Goal: Transaction & Acquisition: Purchase product/service

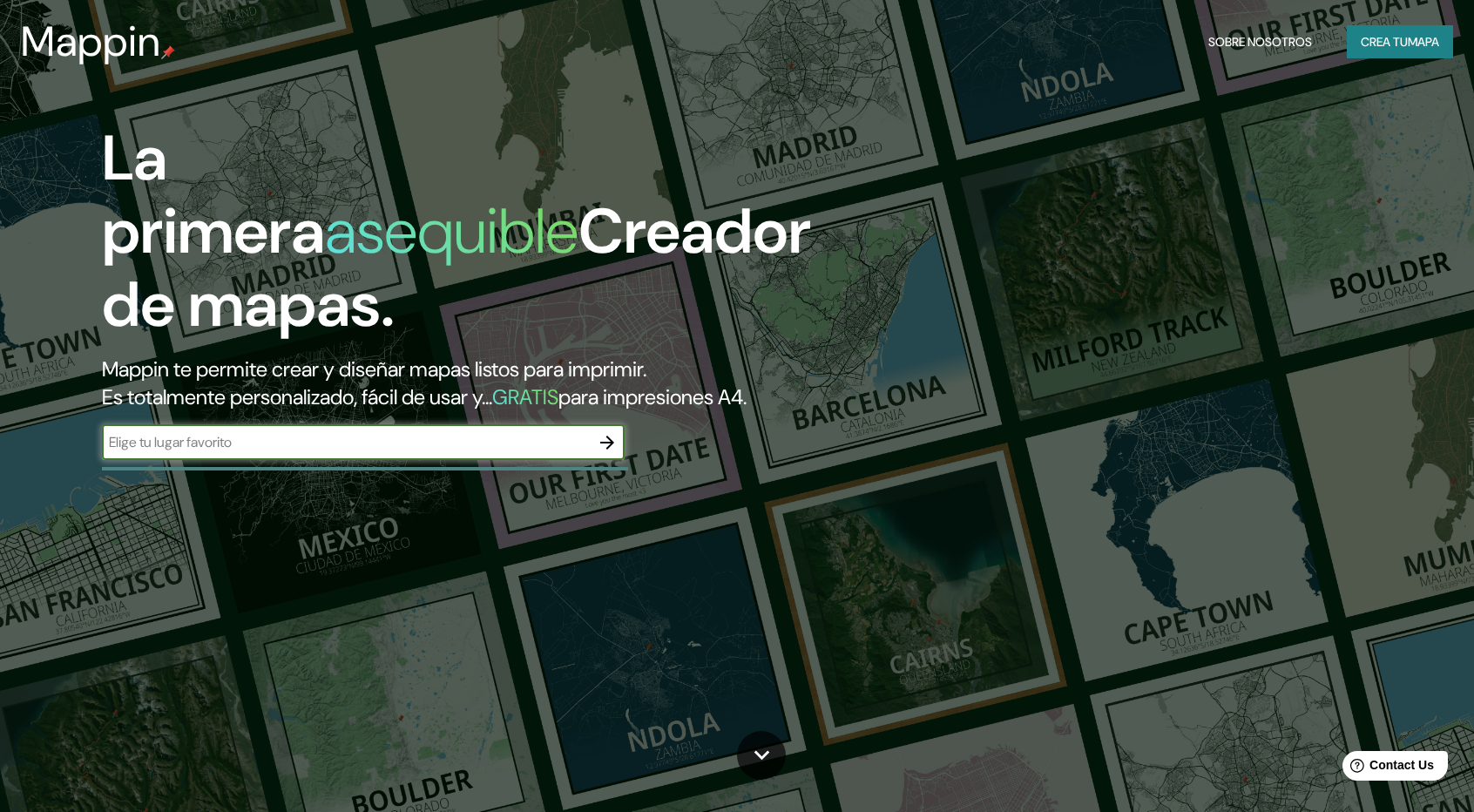
click at [315, 440] on input "text" at bounding box center [346, 442] width 488 height 20
type input "toluca"
click at [608, 438] on icon "button" at bounding box center [606, 441] width 14 height 14
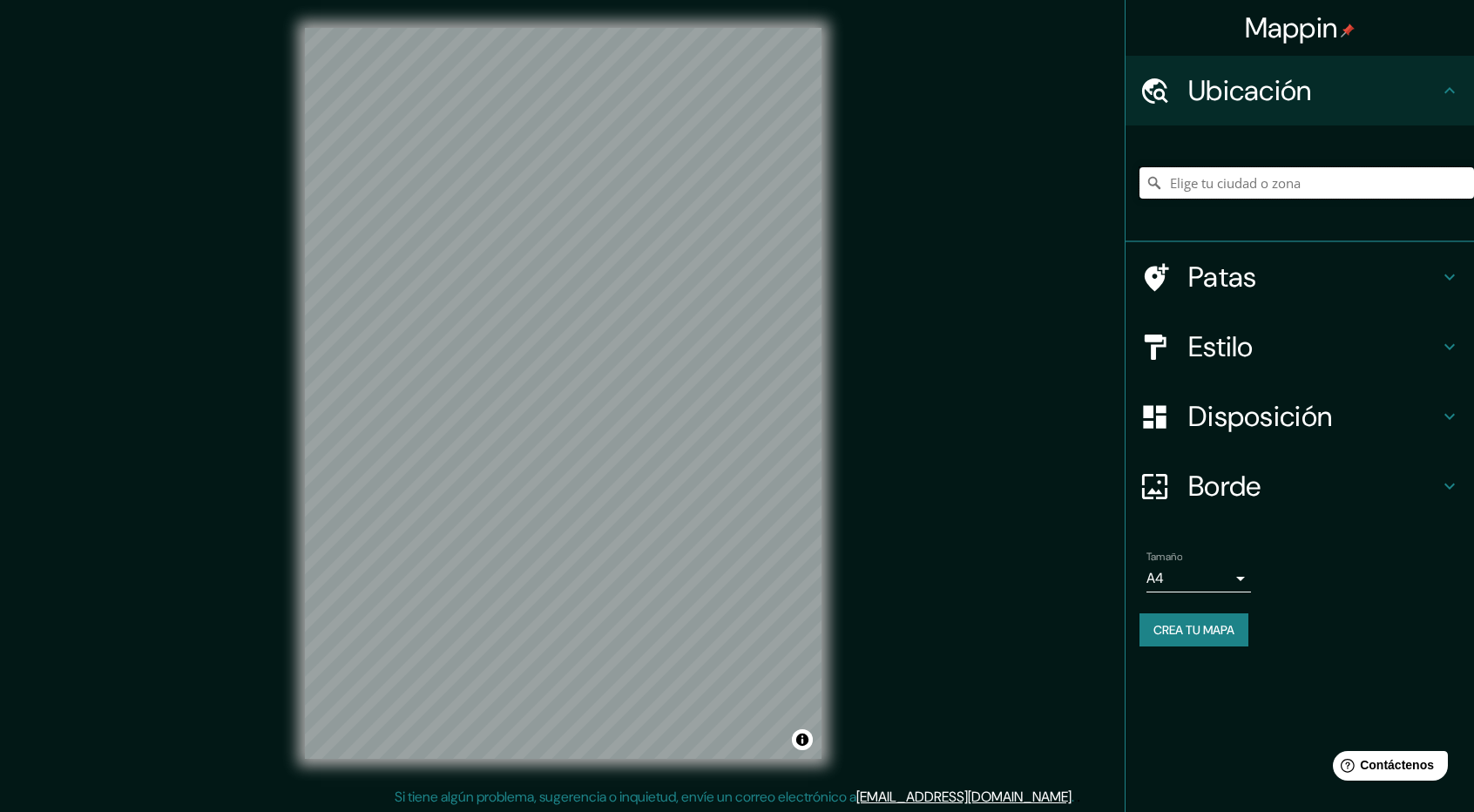
click at [1223, 189] on input "Elige tu ciudad o zona" at bounding box center [1307, 183] width 335 height 31
paste input "[GEOGRAPHIC_DATA]"
click at [1223, 189] on input "Noord, [GEOGRAPHIC_DATA], [GEOGRAPHIC_DATA], [GEOGRAPHIC_DATA]" at bounding box center [1307, 183] width 335 height 31
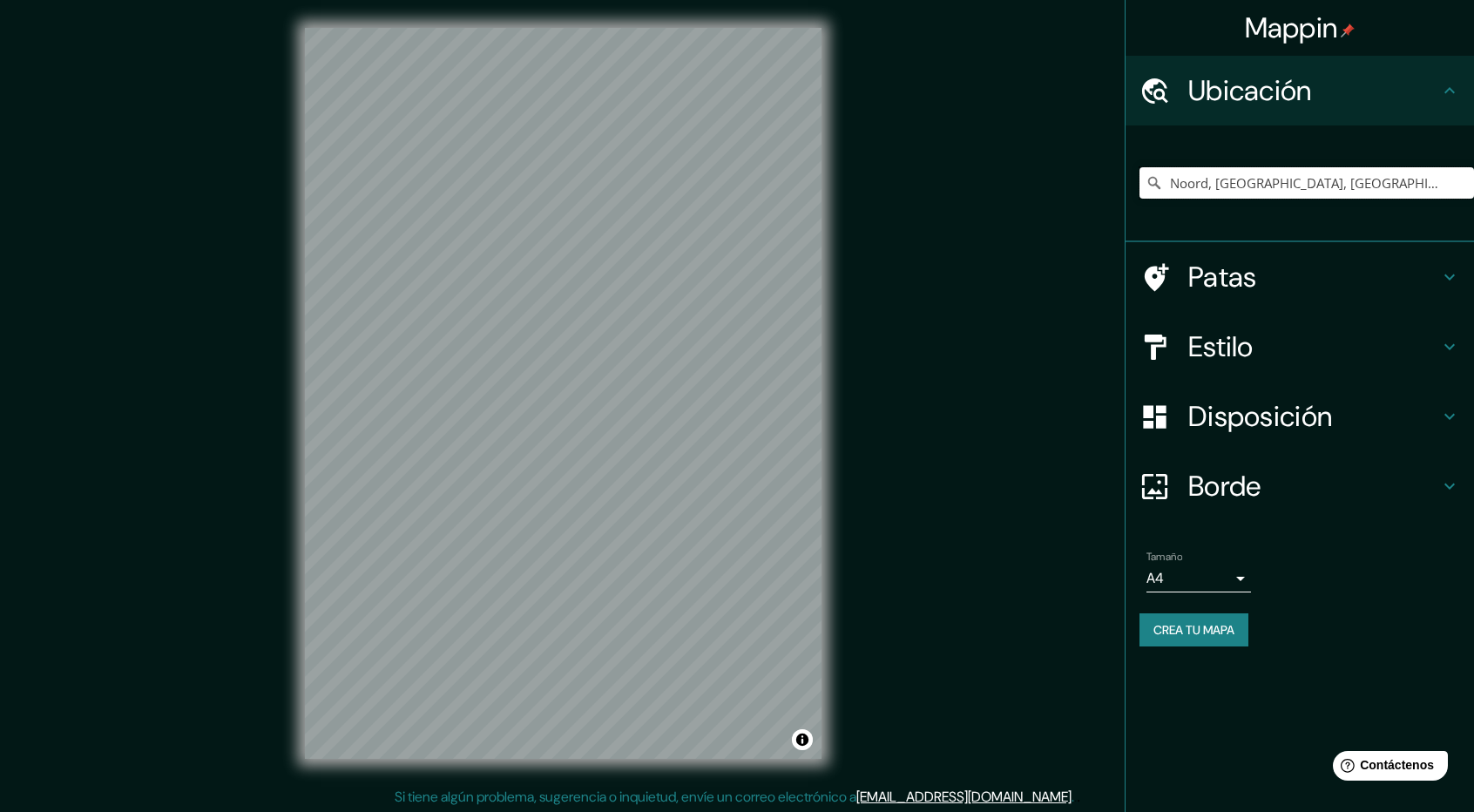
paste input "[GEOGRAPHIC_DATA]"
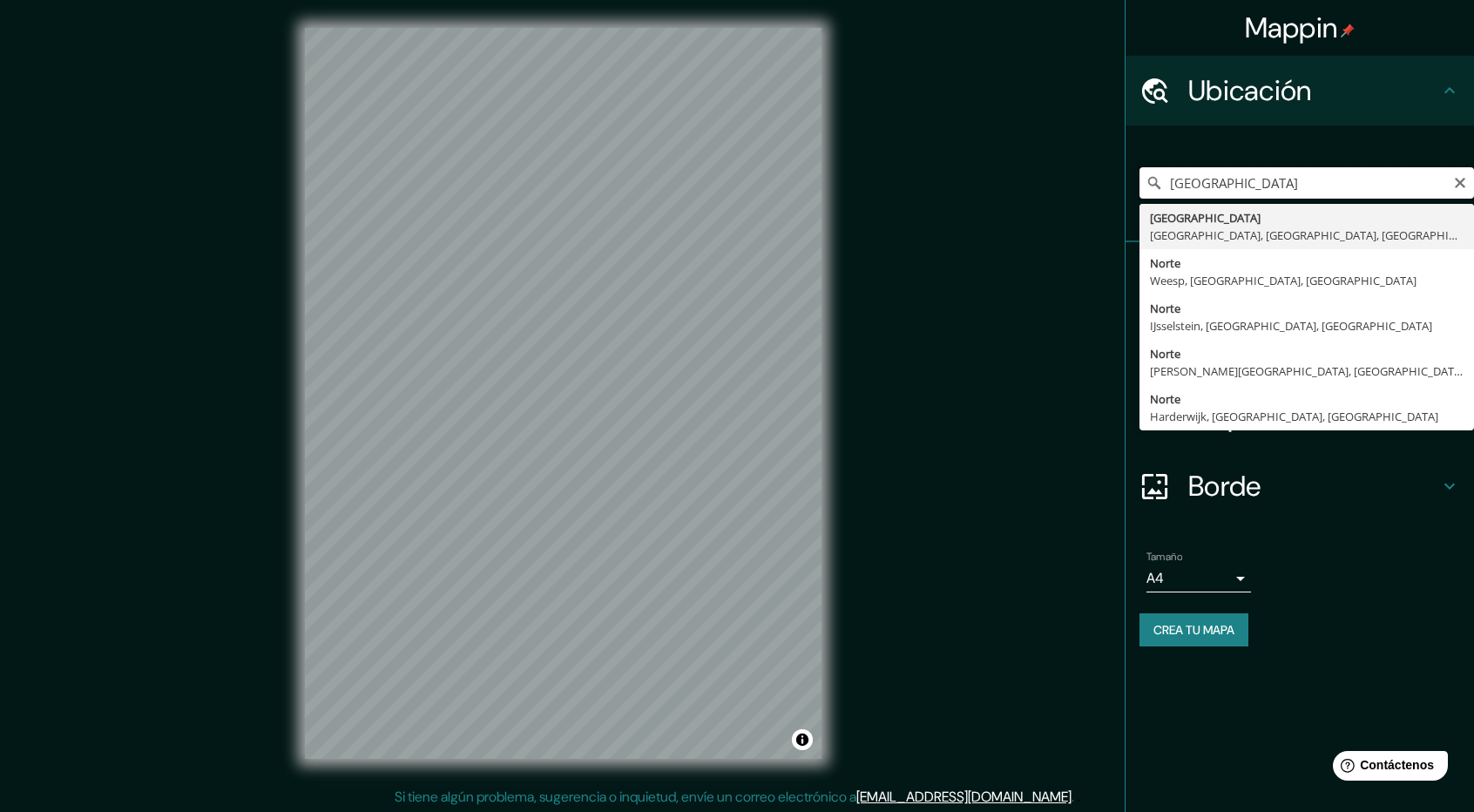
click at [1188, 175] on input "[GEOGRAPHIC_DATA]" at bounding box center [1307, 183] width 335 height 31
paste input "69GP+Q2C Barrio Santiaguito, [GEOGRAPHIC_DATA]"
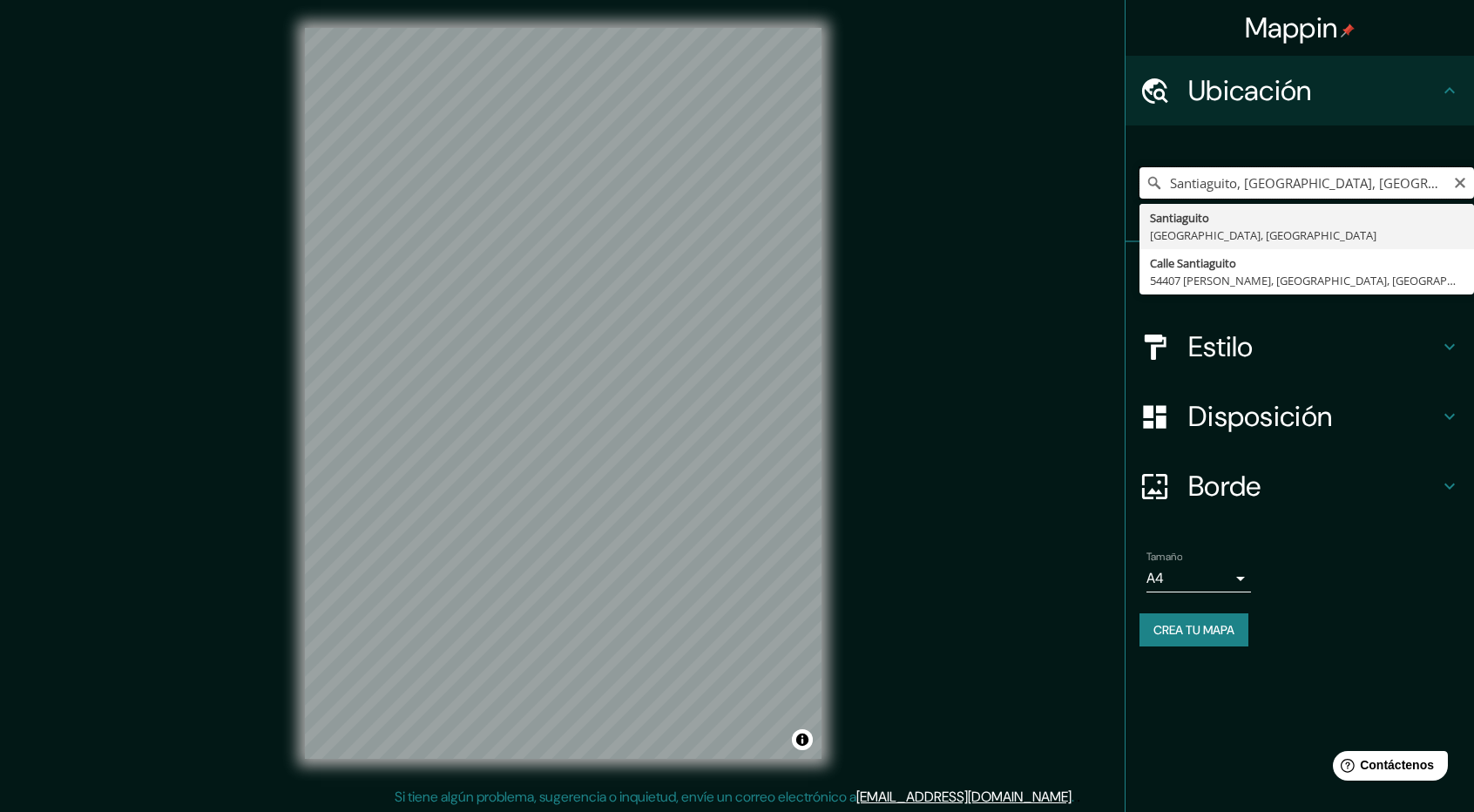
click at [1207, 185] on input "Santiaguito, [GEOGRAPHIC_DATA], [GEOGRAPHIC_DATA]" at bounding box center [1307, 183] width 335 height 31
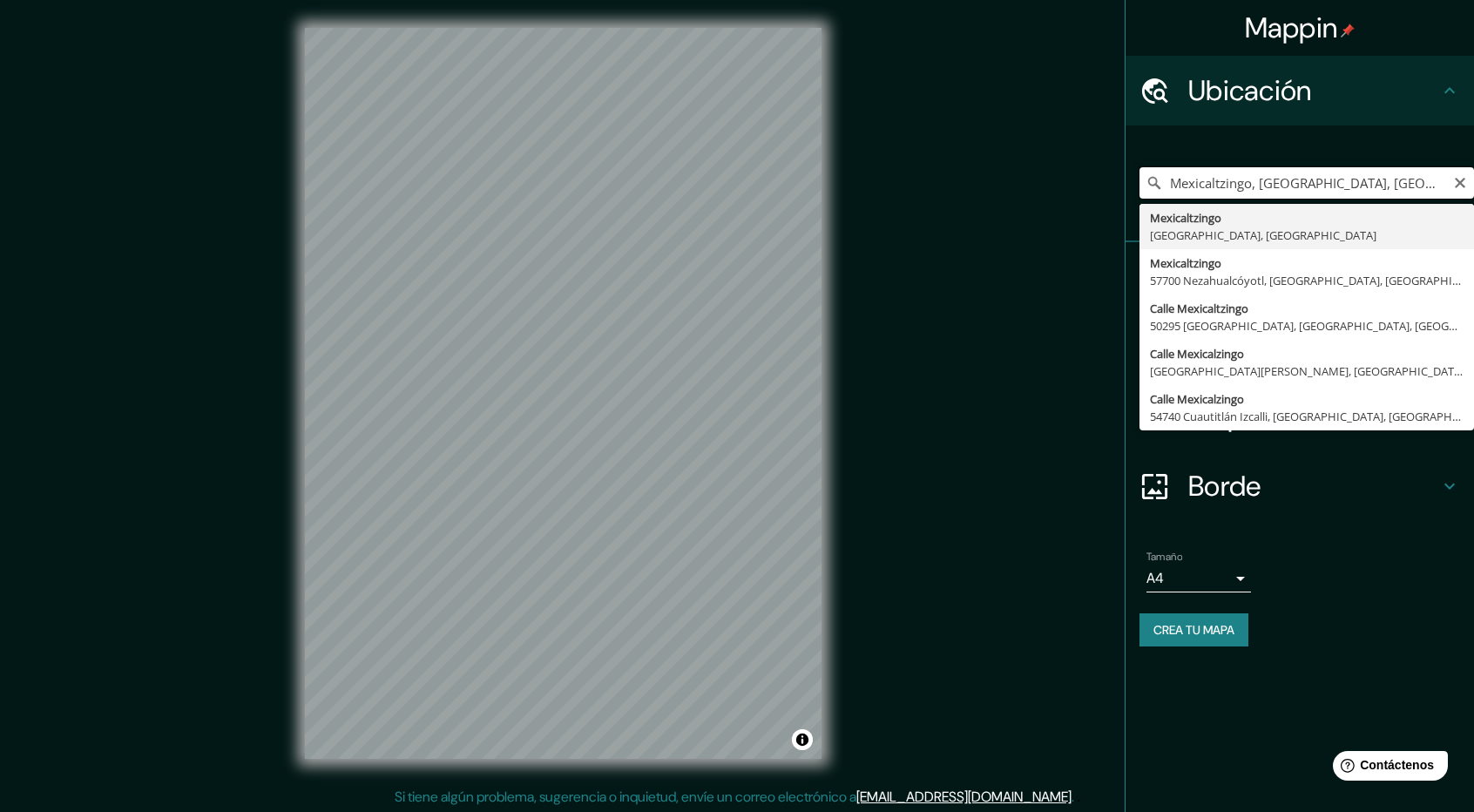
type input "Mexicaltzingo, [GEOGRAPHIC_DATA], [GEOGRAPHIC_DATA]"
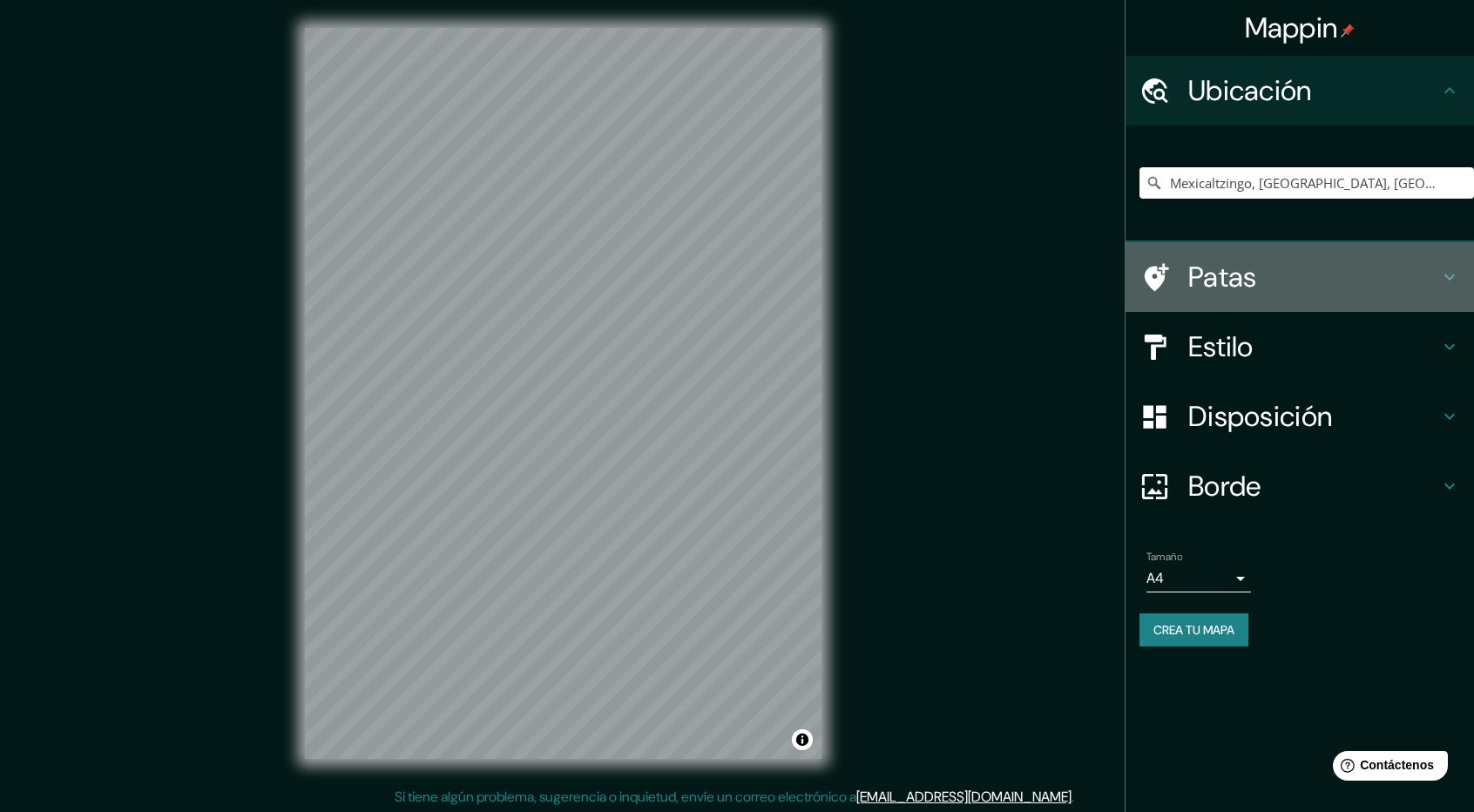
click at [1259, 268] on h4 "Patas" at bounding box center [1314, 277] width 251 height 35
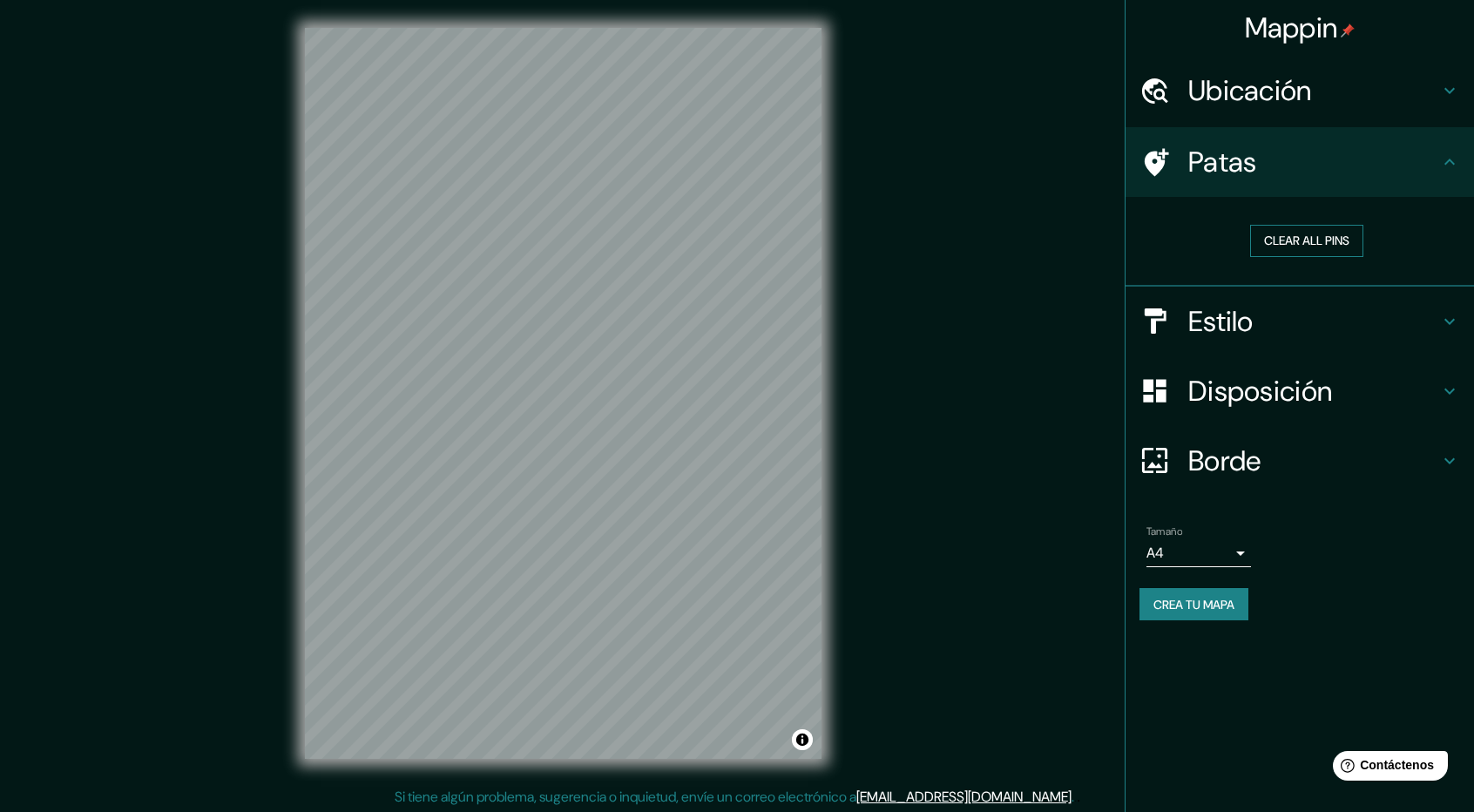
click at [1314, 239] on button "Clear all pins" at bounding box center [1307, 240] width 113 height 32
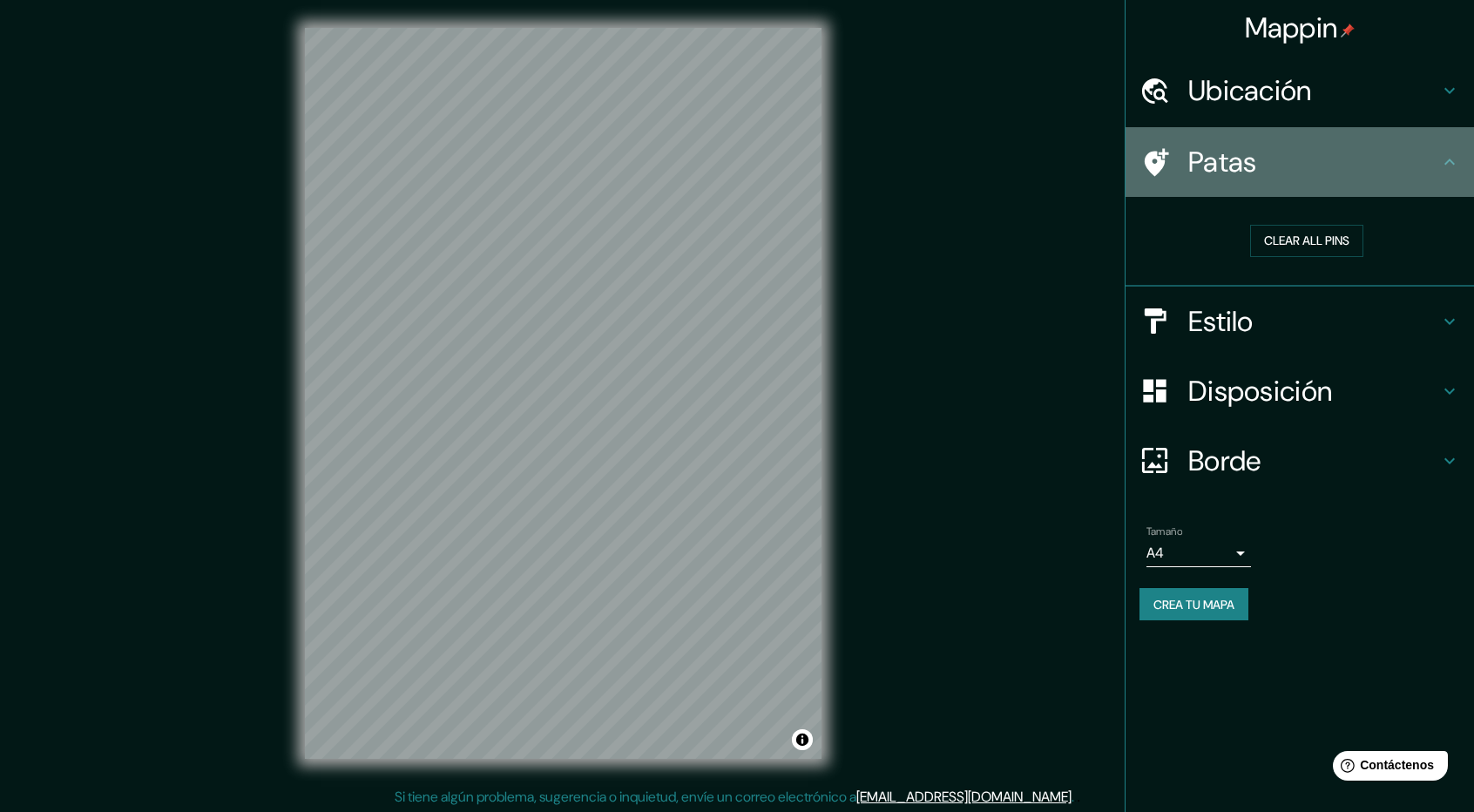
click at [1340, 170] on h4 "Patas" at bounding box center [1314, 162] width 251 height 35
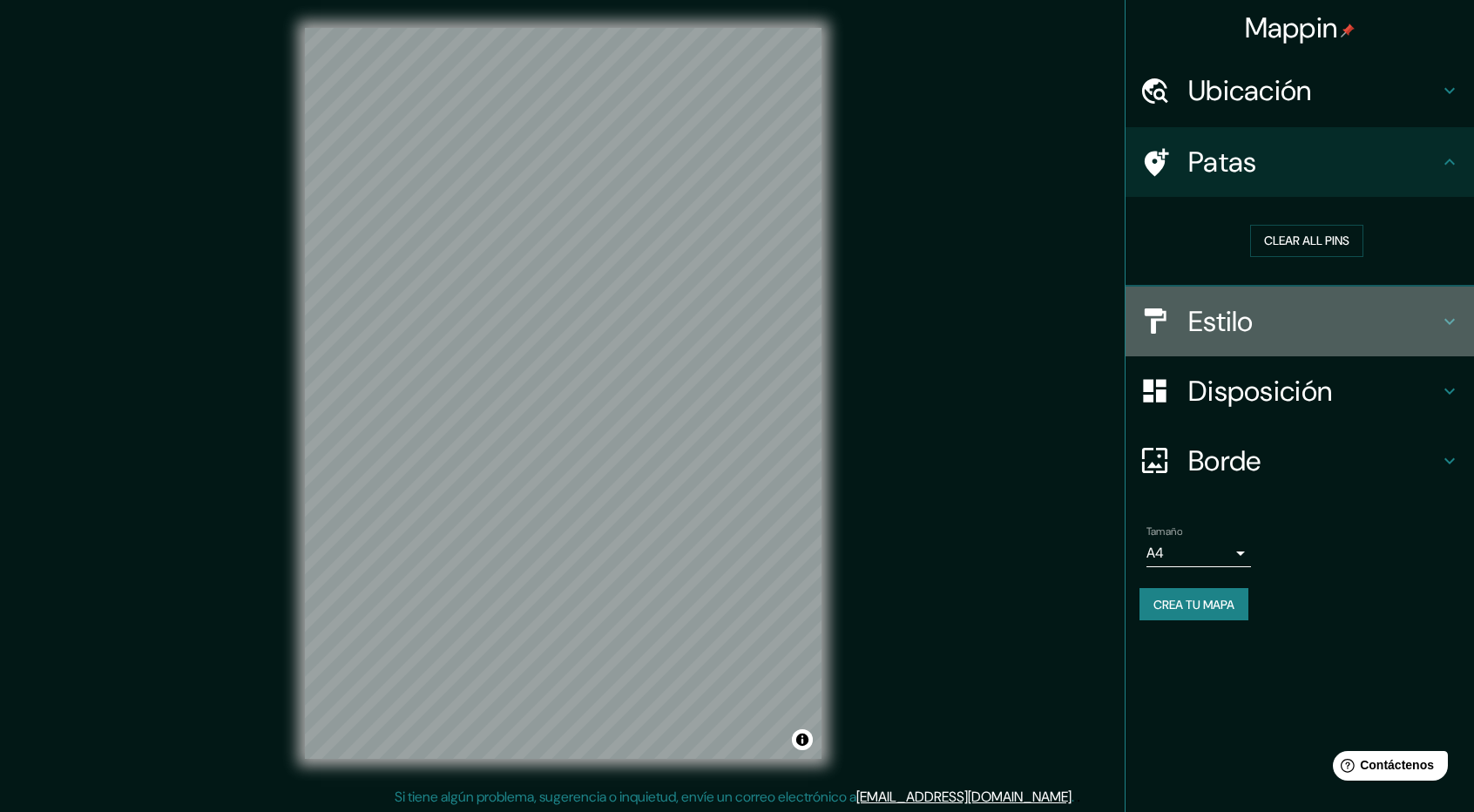
click at [1291, 330] on h4 "Estilo" at bounding box center [1314, 321] width 251 height 35
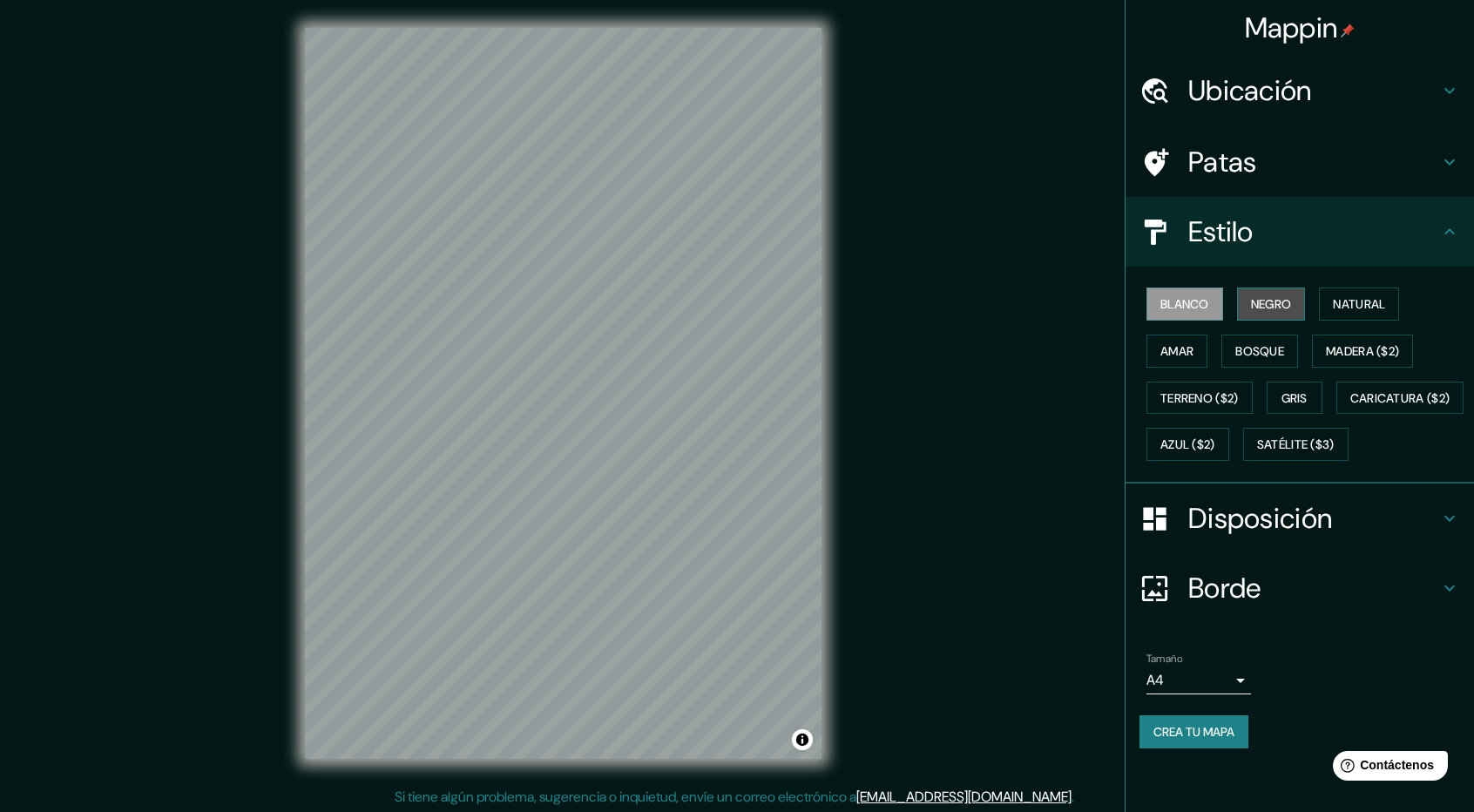
click at [1276, 297] on font "Negro" at bounding box center [1272, 303] width 41 height 16
click at [1381, 314] on font "Natural" at bounding box center [1359, 303] width 52 height 23
click at [1155, 352] on button "Amar" at bounding box center [1177, 351] width 61 height 33
click at [1294, 369] on div "Blanco Negro Natural Amar Bosque Madera ($2) Terreno ($2) Gris Caricatura ($2) …" at bounding box center [1307, 374] width 335 height 188
click at [1257, 340] on font "Bosque" at bounding box center [1260, 350] width 49 height 23
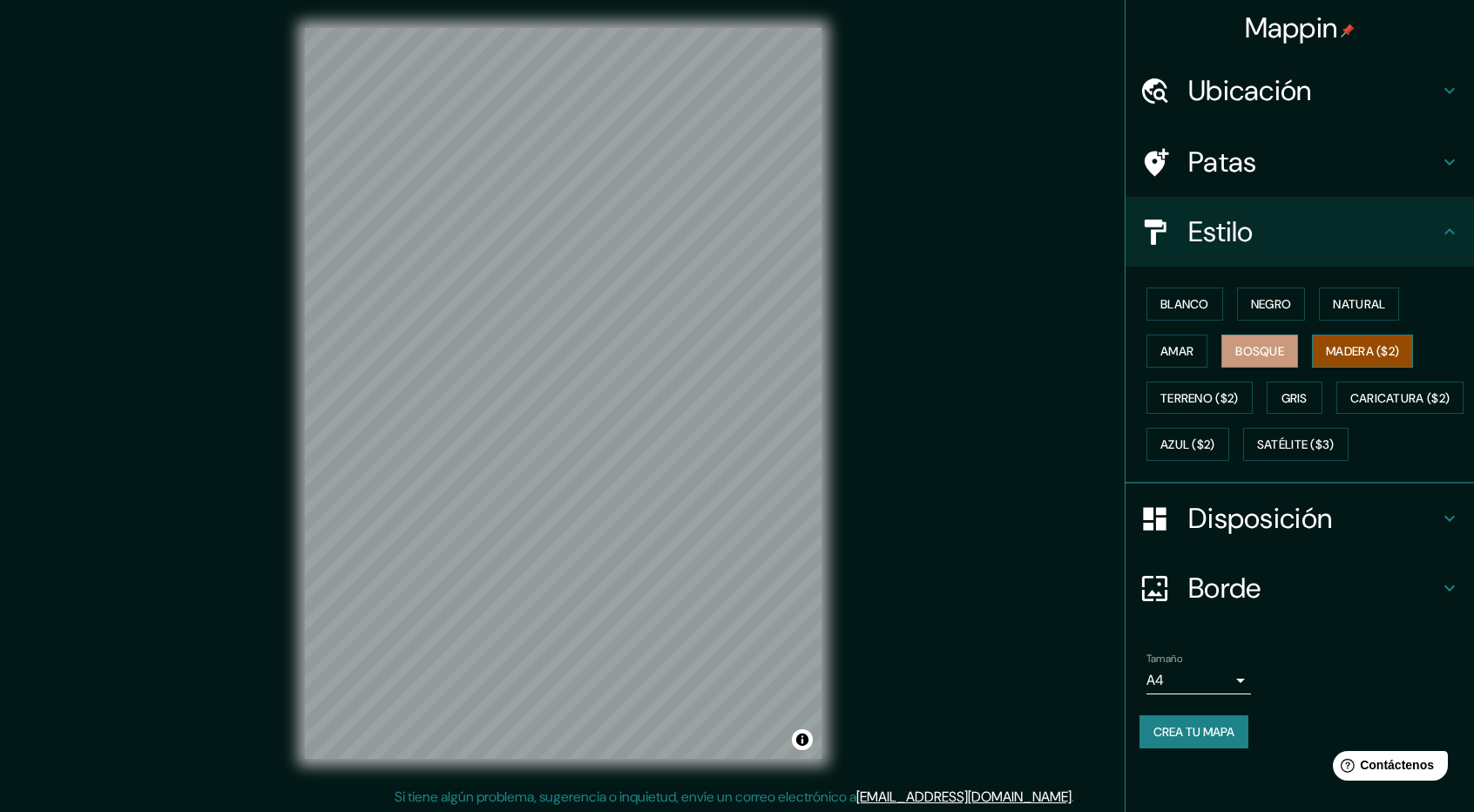
click at [1385, 353] on font "Madera ($2)" at bounding box center [1363, 350] width 74 height 16
click at [1169, 313] on font "Blanco" at bounding box center [1184, 303] width 49 height 23
click at [1215, 536] on font "Disposición" at bounding box center [1261, 519] width 144 height 37
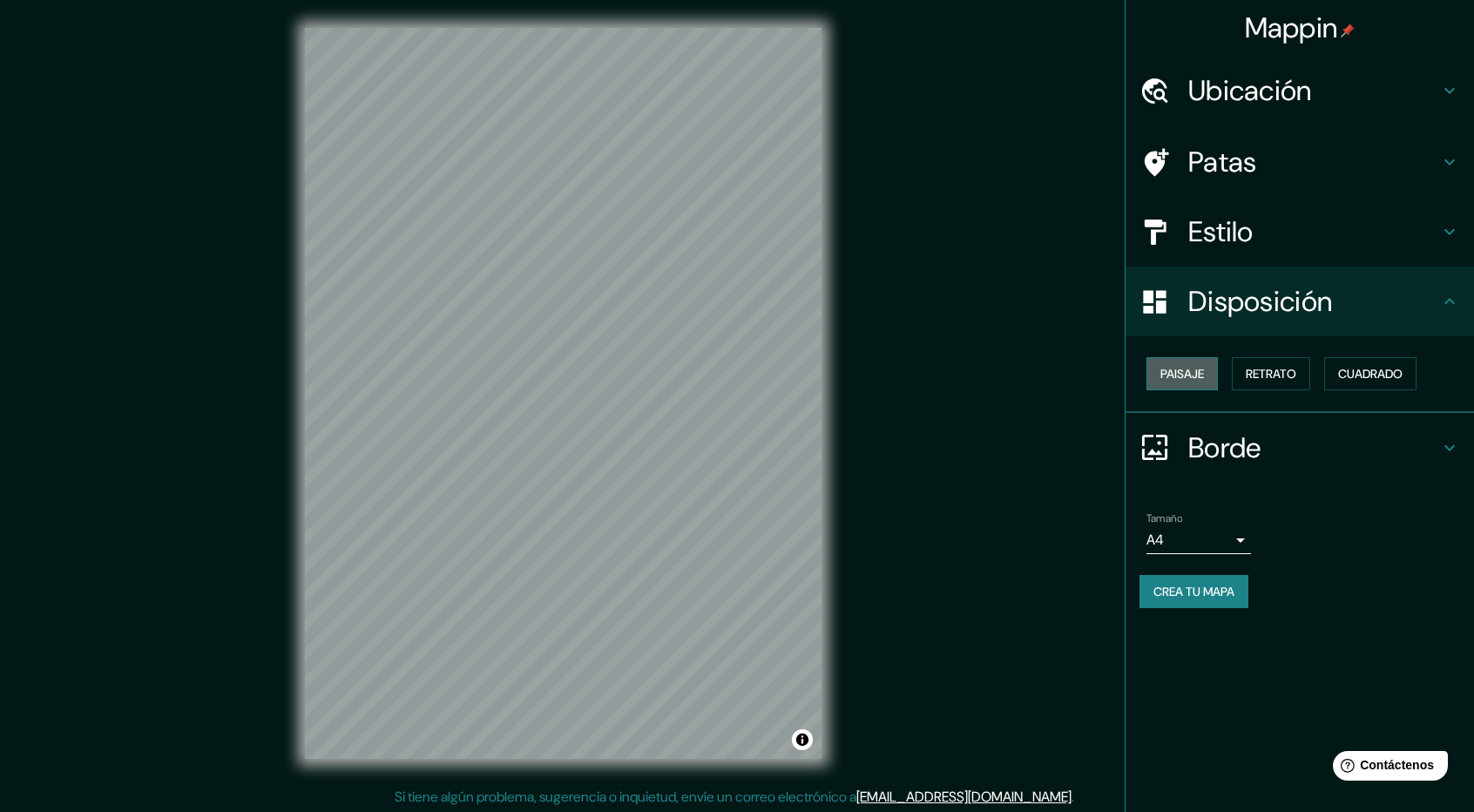
click at [1190, 366] on font "Paisaje" at bounding box center [1181, 373] width 43 height 16
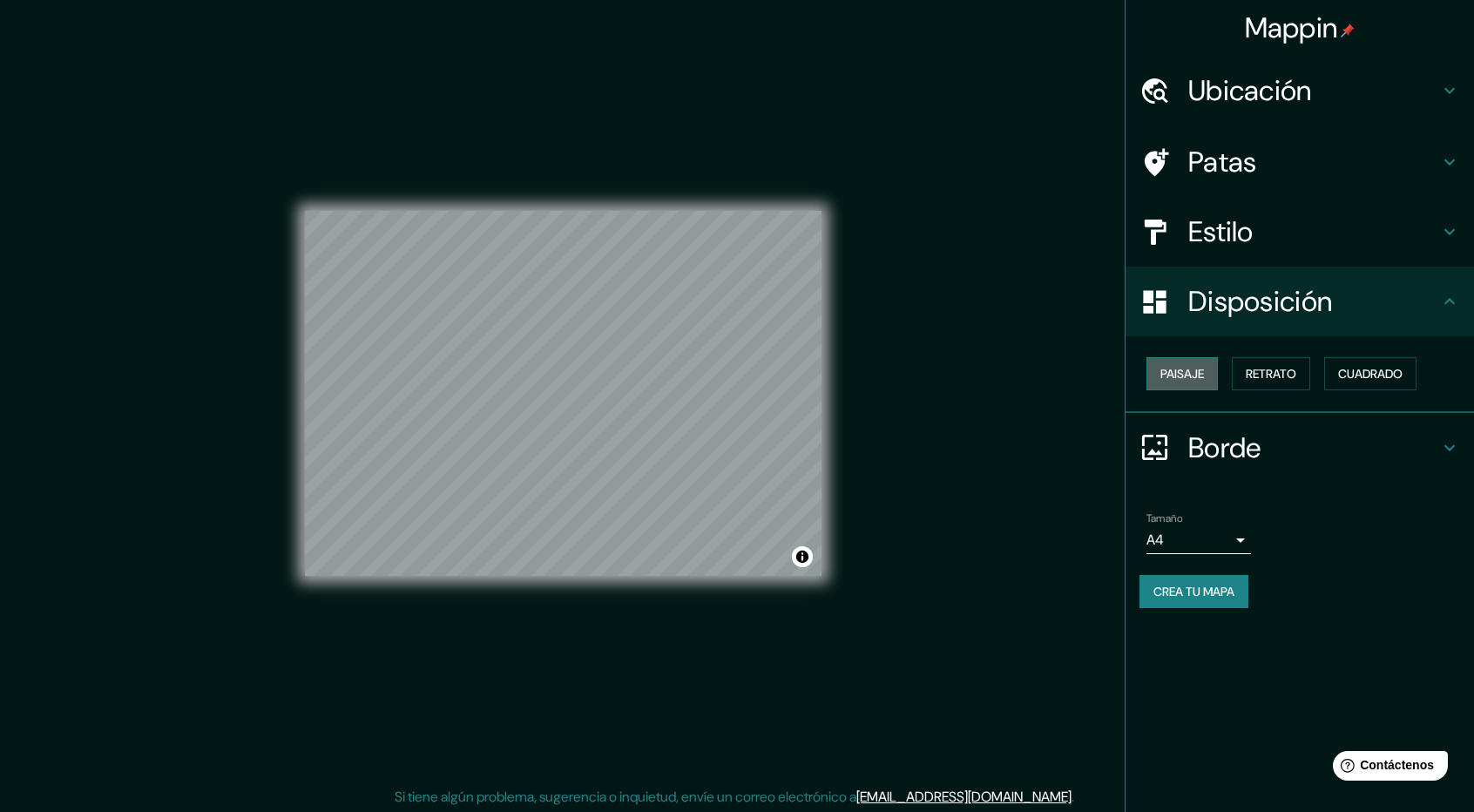
click at [1190, 369] on font "Paisaje" at bounding box center [1181, 373] width 43 height 16
click at [1261, 379] on font "Retrato" at bounding box center [1271, 373] width 51 height 16
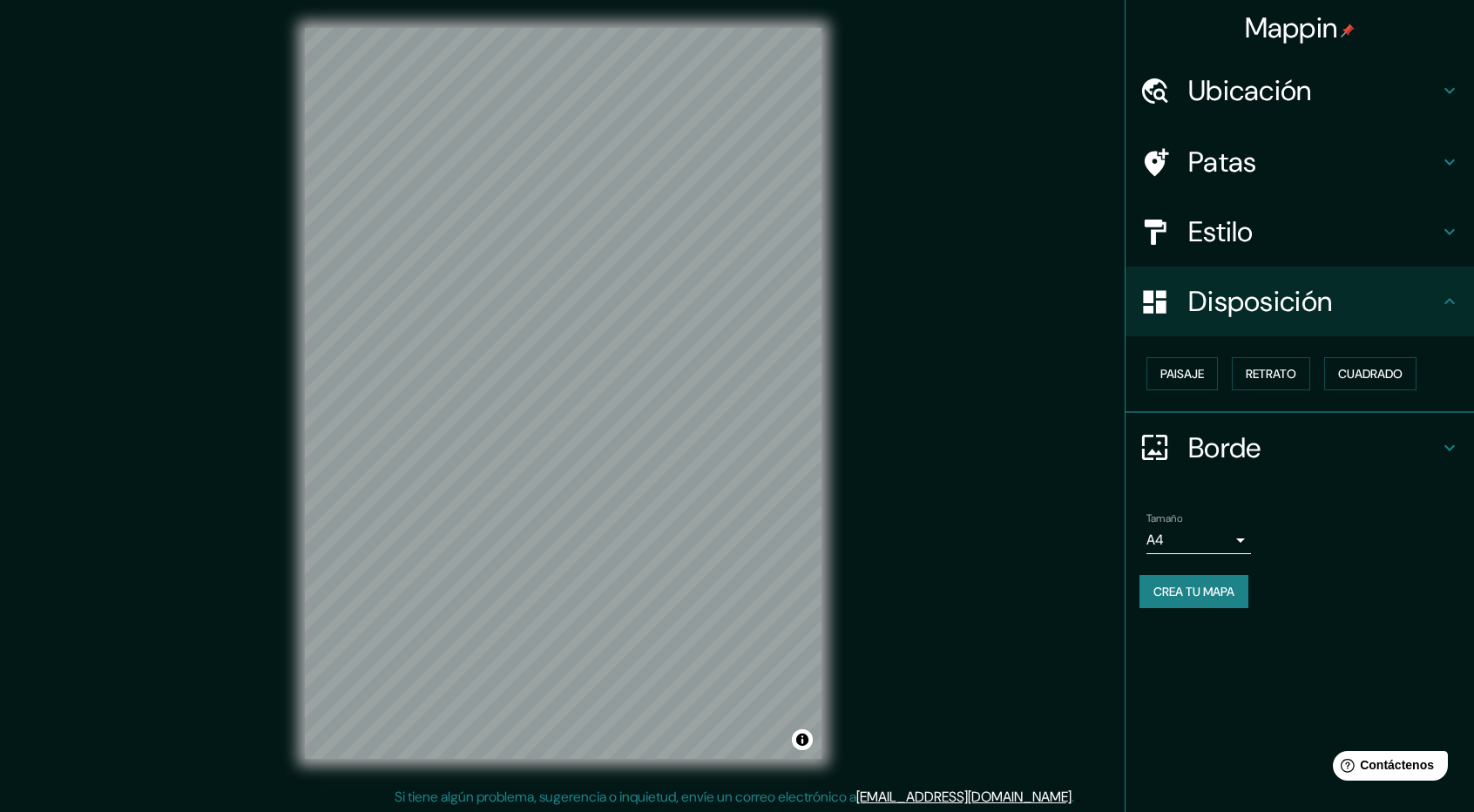
click at [1370, 391] on div "Paisaje Retrato Cuadrado" at bounding box center [1307, 373] width 335 height 47
click at [1357, 376] on font "Cuadrado" at bounding box center [1370, 373] width 64 height 16
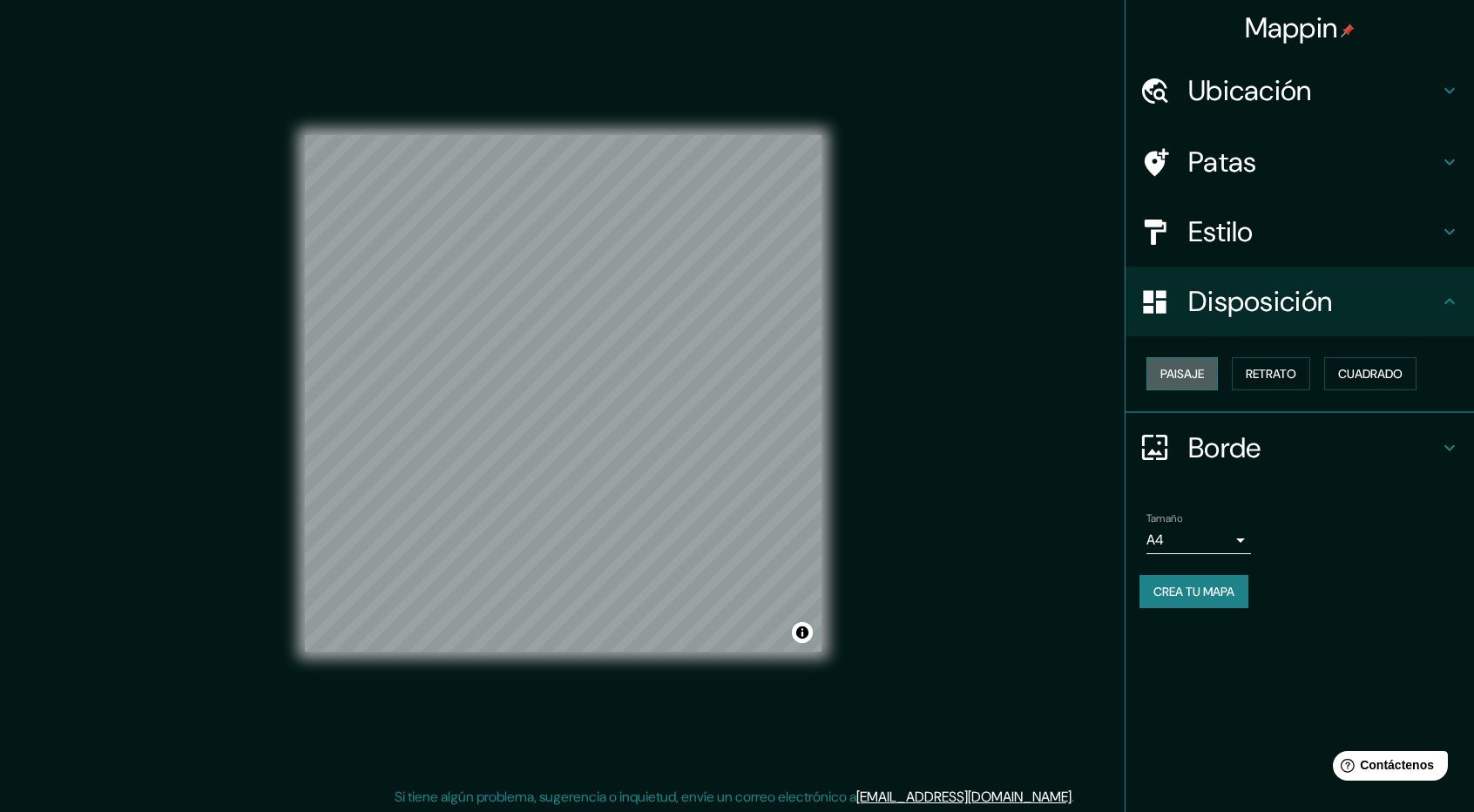
click at [1201, 385] on button "Paisaje" at bounding box center [1182, 373] width 72 height 33
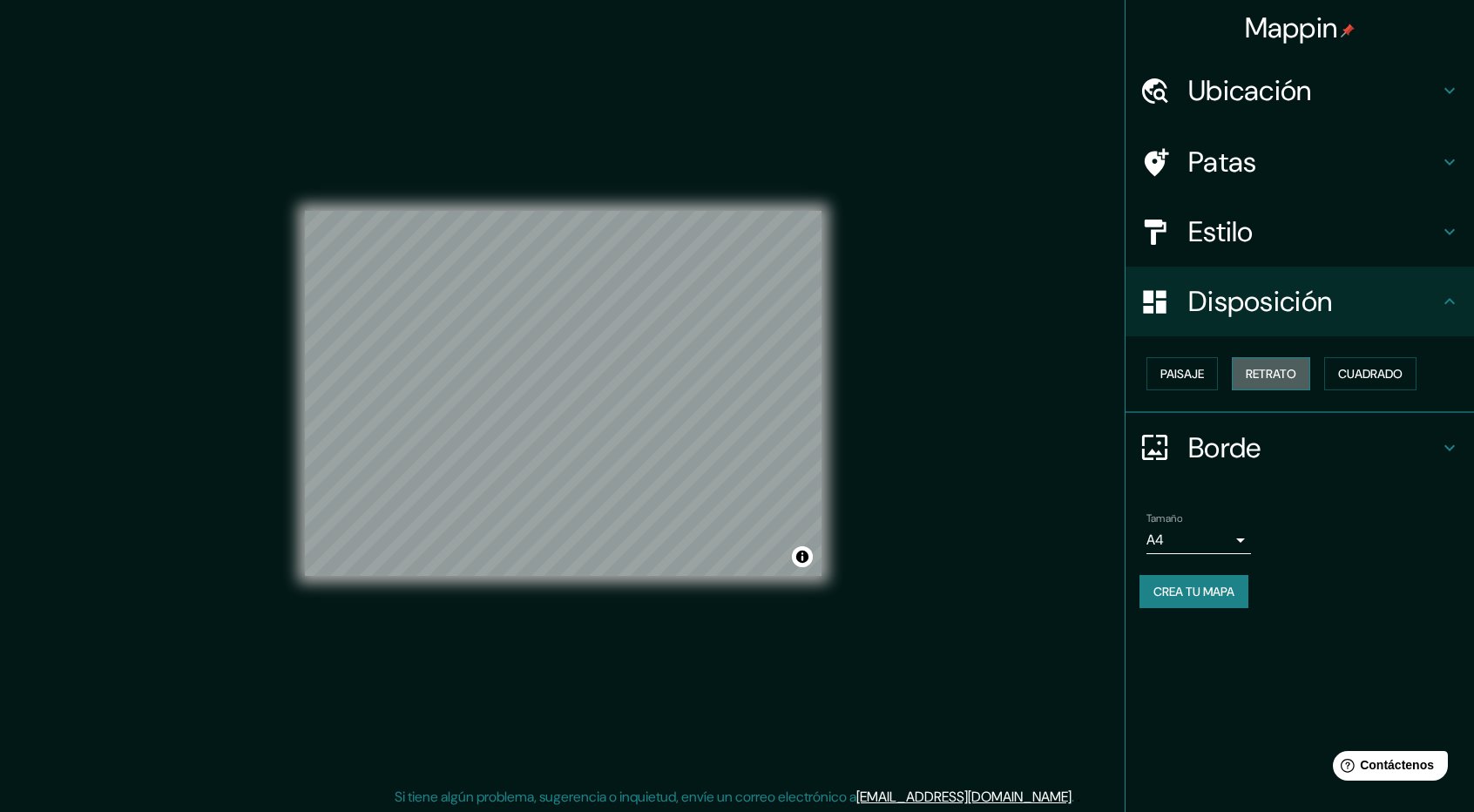
click at [1265, 382] on font "Retrato" at bounding box center [1271, 373] width 51 height 23
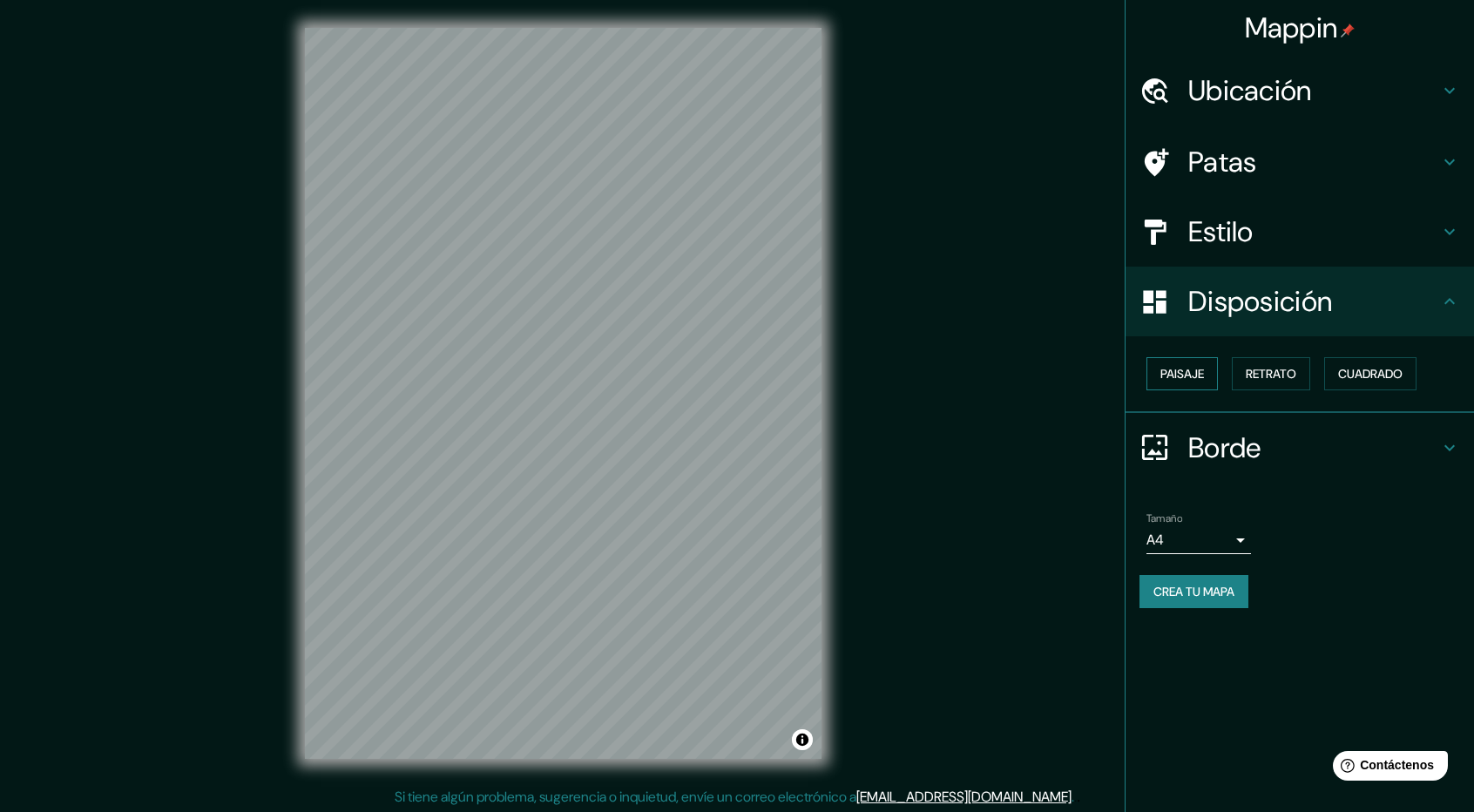
click at [1170, 372] on font "Paisaje" at bounding box center [1181, 373] width 43 height 16
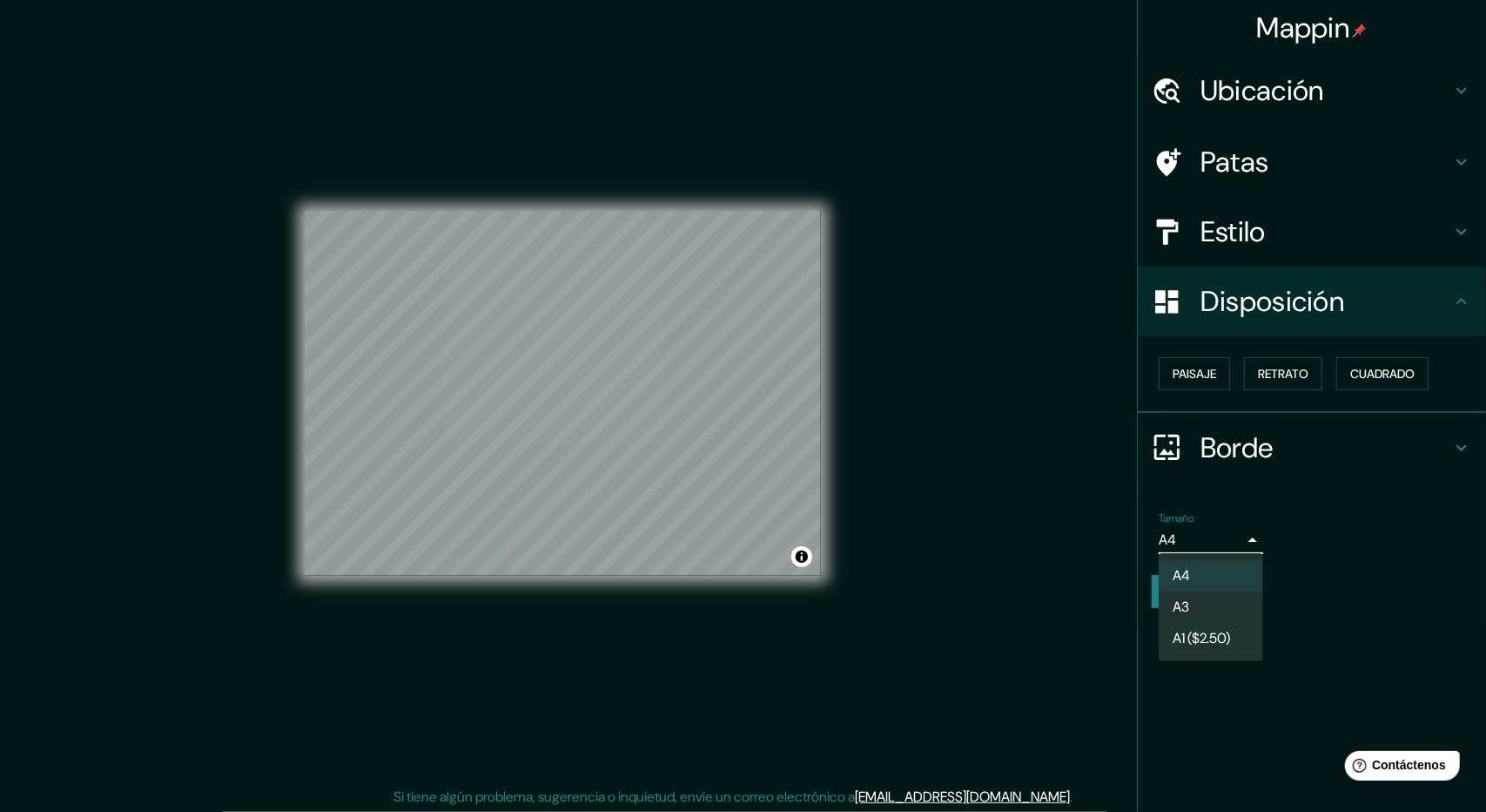
click at [1183, 541] on body "Mappin Ubicación Mexicaltzingo, [GEOGRAPHIC_DATA], [GEOGRAPHIC_DATA] Patas Esti…" at bounding box center [743, 406] width 1486 height 812
click at [1216, 593] on li "A3" at bounding box center [1211, 608] width 105 height 32
click at [1230, 537] on body "Mappin Ubicación Mexicaltzingo, [GEOGRAPHIC_DATA], [GEOGRAPHIC_DATA] Patas Esti…" at bounding box center [743, 406] width 1486 height 812
click at [1227, 581] on li "A4" at bounding box center [1211, 576] width 105 height 32
type input "single"
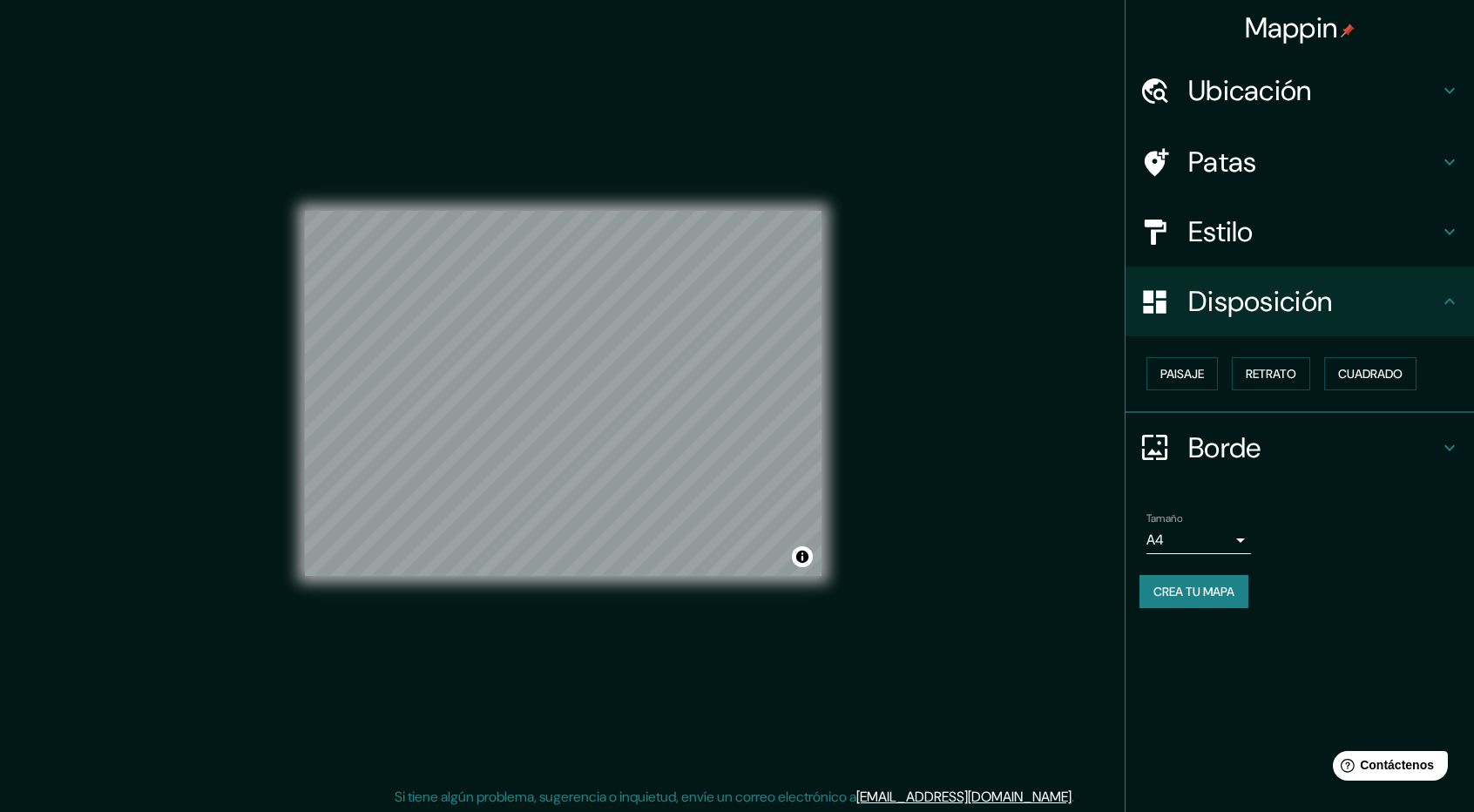
click at [1294, 593] on div "Crea tu mapa" at bounding box center [1300, 591] width 320 height 33
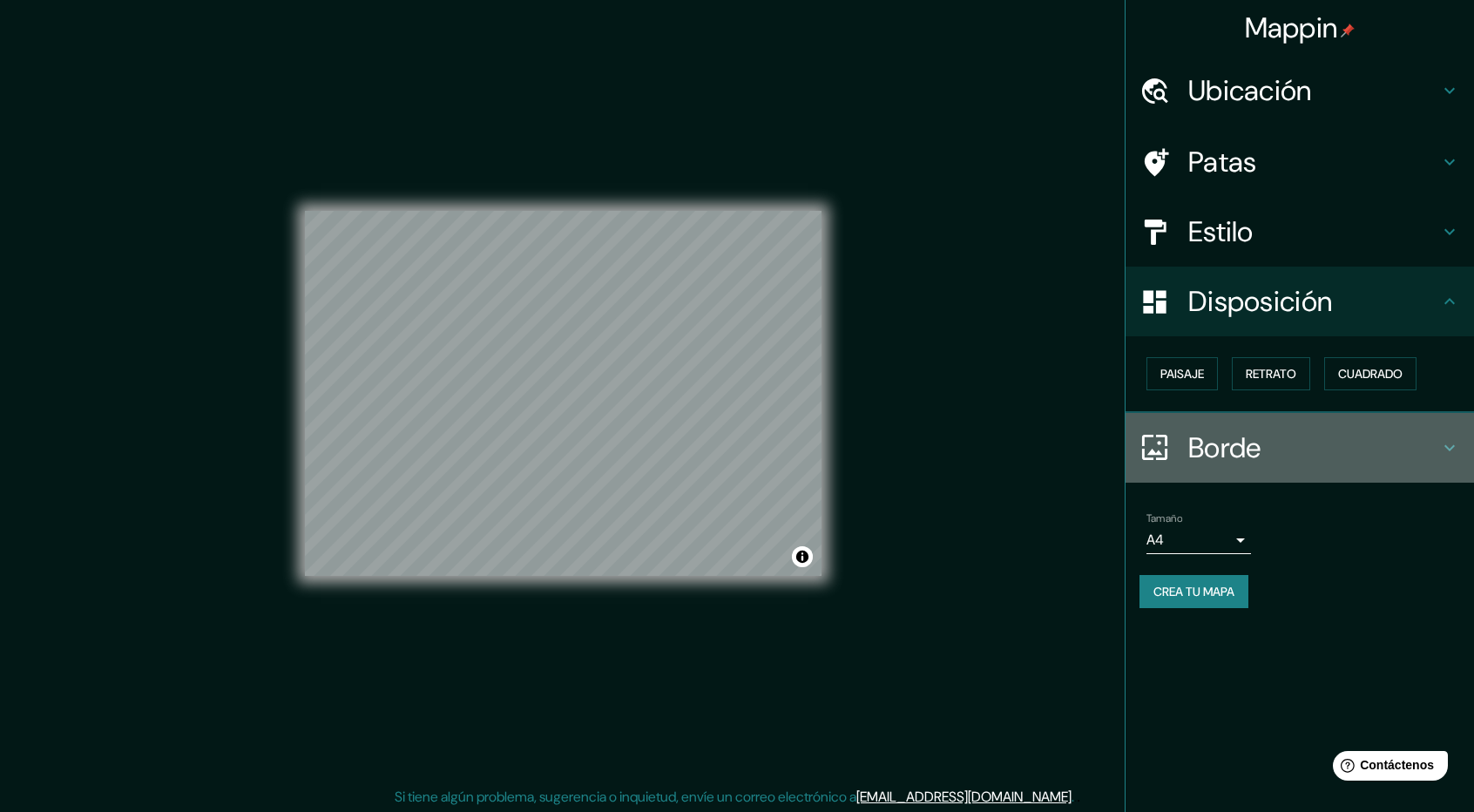
click at [1246, 426] on div "Borde" at bounding box center [1299, 448] width 349 height 70
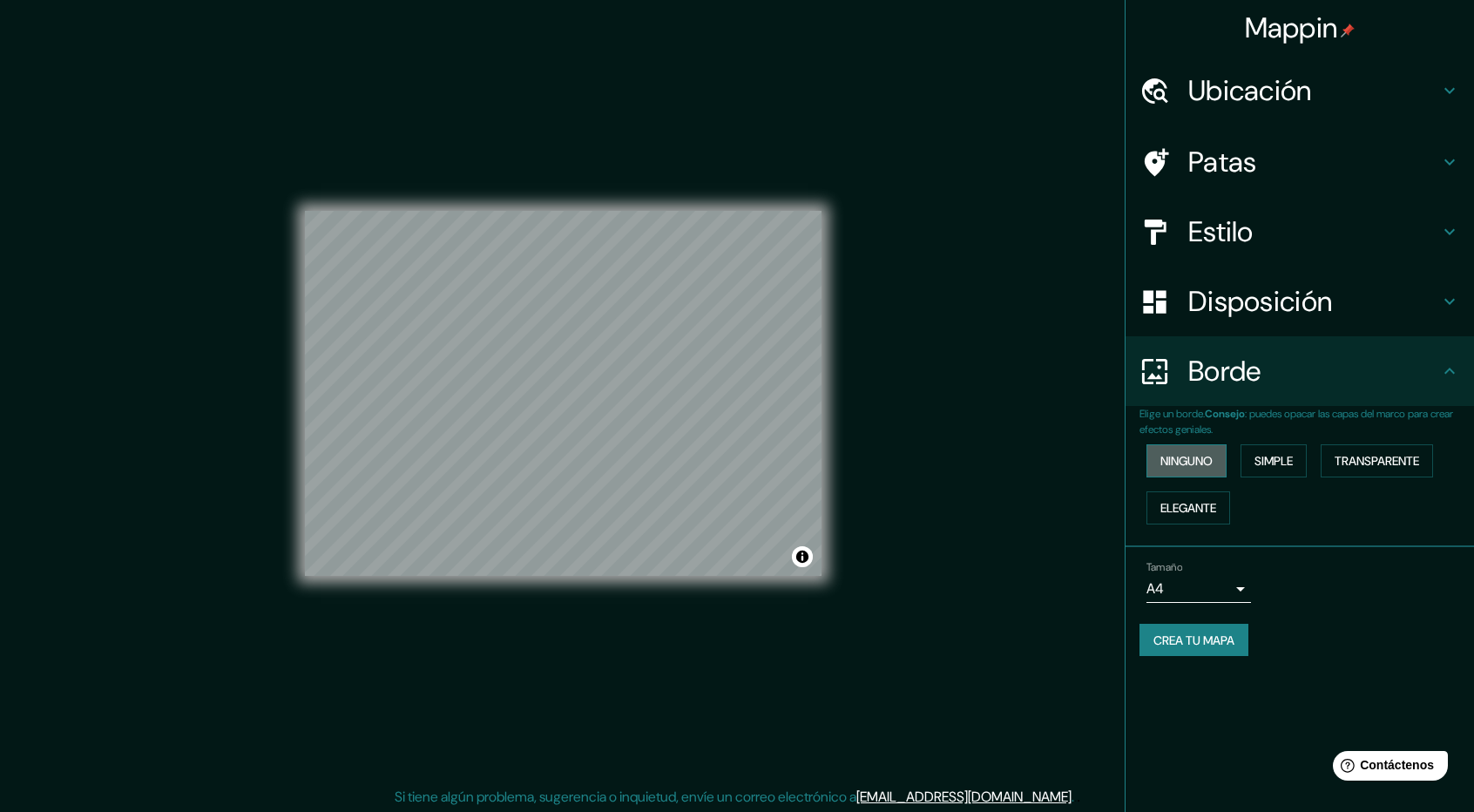
click at [1209, 463] on font "Ninguno" at bounding box center [1186, 460] width 52 height 16
click at [1303, 464] on button "Simple" at bounding box center [1273, 461] width 66 height 33
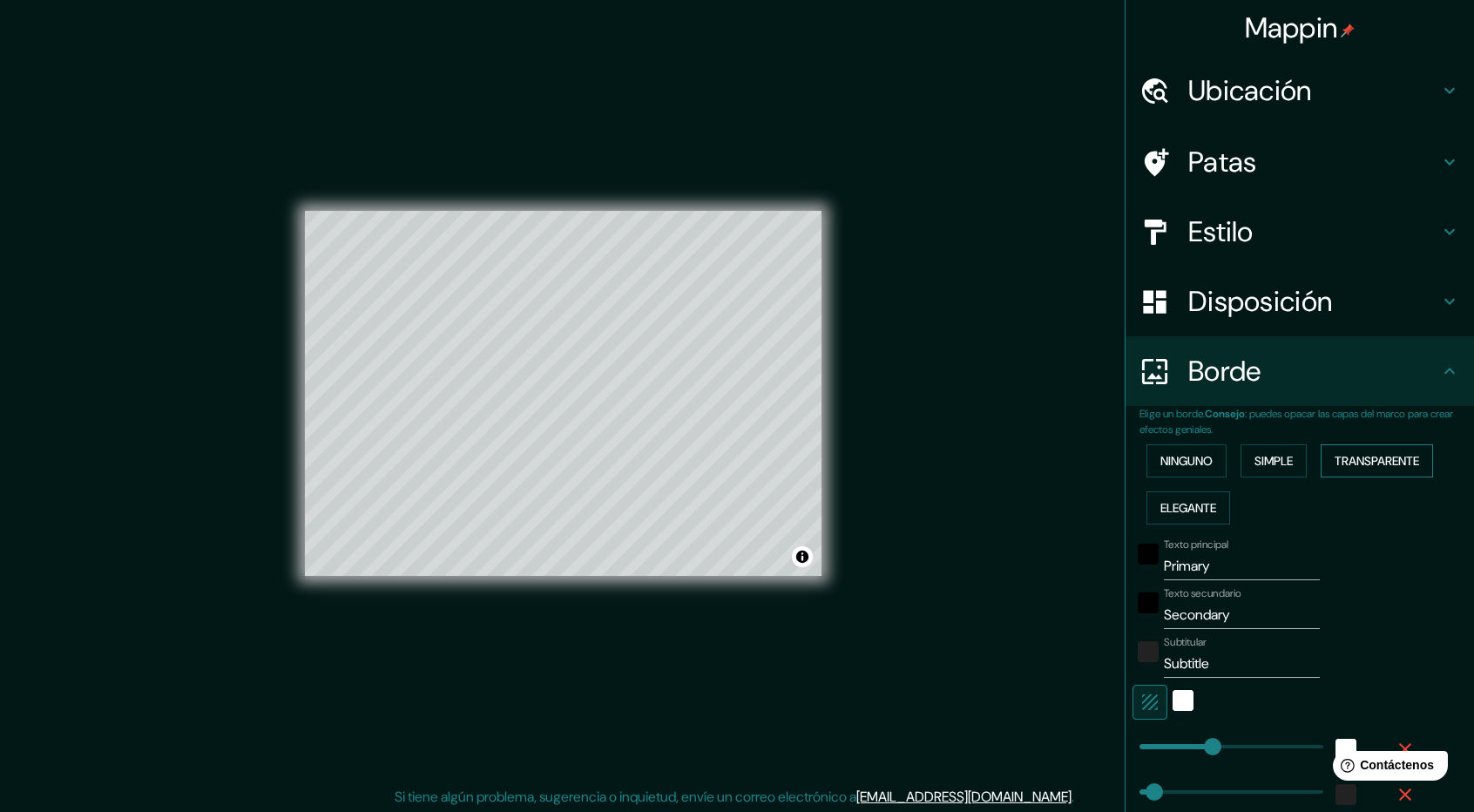
click at [1375, 467] on font "Transparente" at bounding box center [1377, 460] width 85 height 16
click at [1183, 507] on font "Elegante" at bounding box center [1188, 508] width 56 height 16
click at [1171, 457] on font "Ninguno" at bounding box center [1186, 460] width 52 height 16
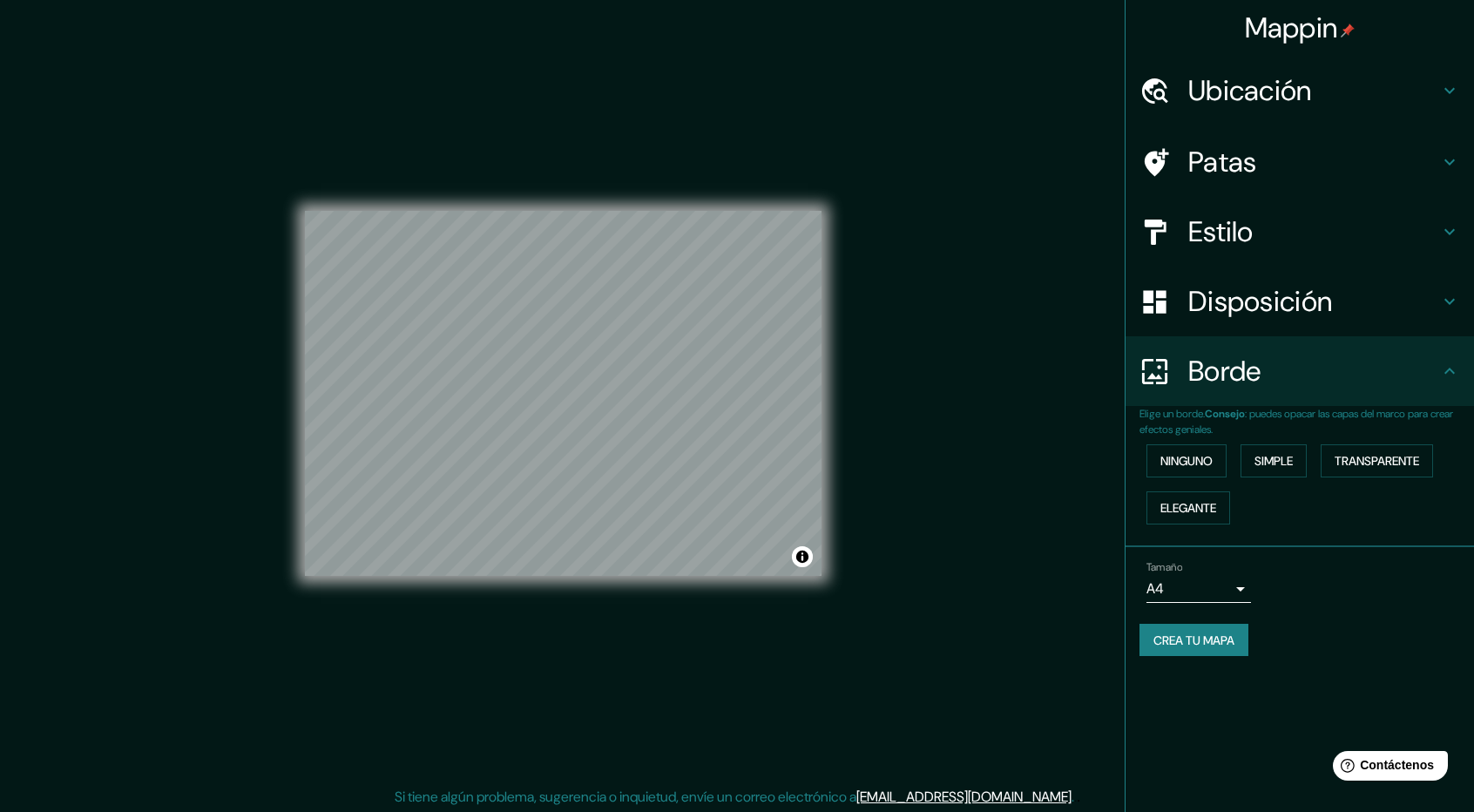
click at [1286, 548] on li "Tamaño A4 single Crea tu mapa" at bounding box center [1299, 612] width 349 height 131
click at [1294, 379] on h4 "Borde" at bounding box center [1314, 371] width 251 height 35
click at [1283, 303] on font "Disposición" at bounding box center [1261, 302] width 144 height 37
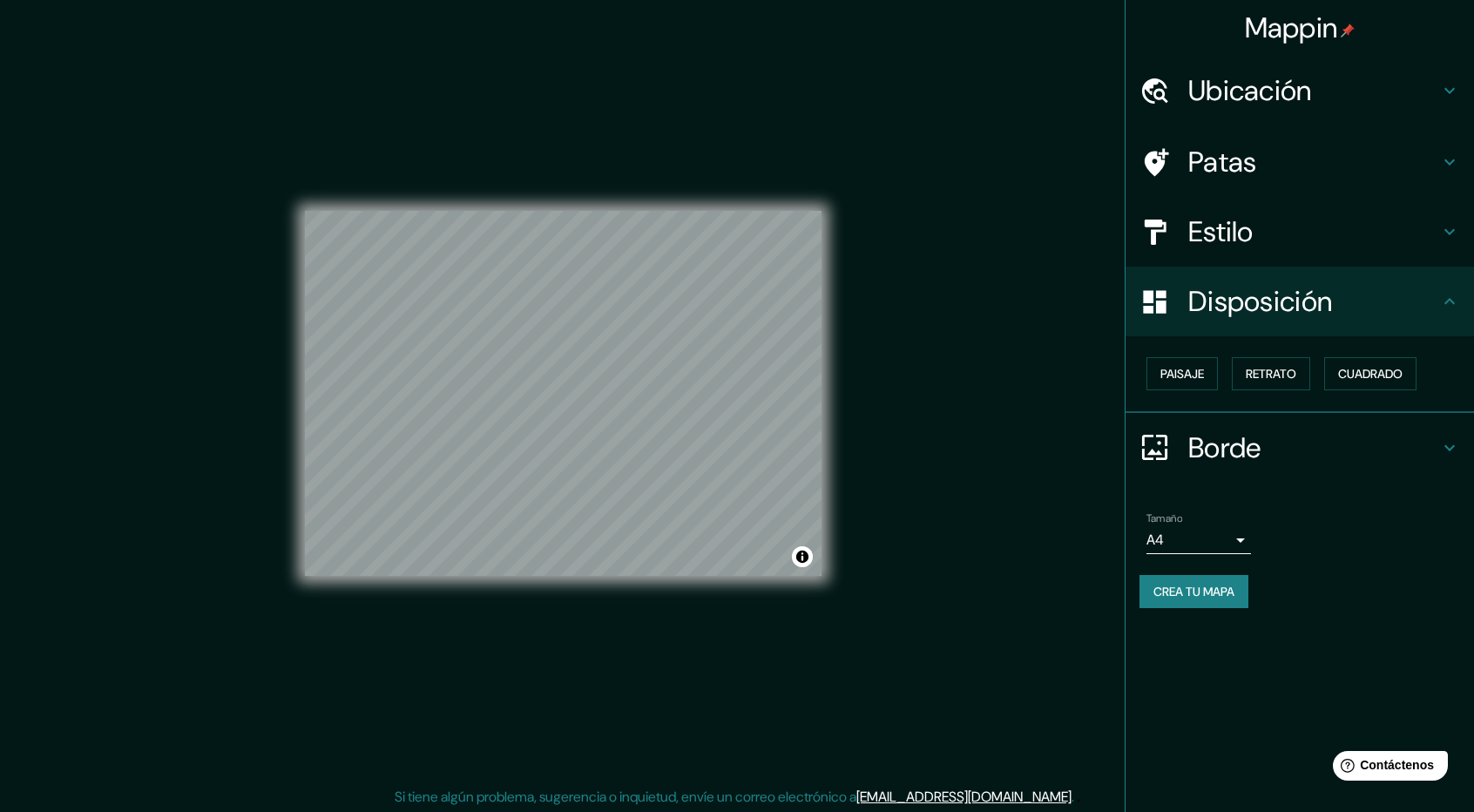
click at [1209, 673] on div "Mappin Ubicación Mexicaltzingo, [GEOGRAPHIC_DATA], [GEOGRAPHIC_DATA] Patas Esti…" at bounding box center [1299, 406] width 350 height 812
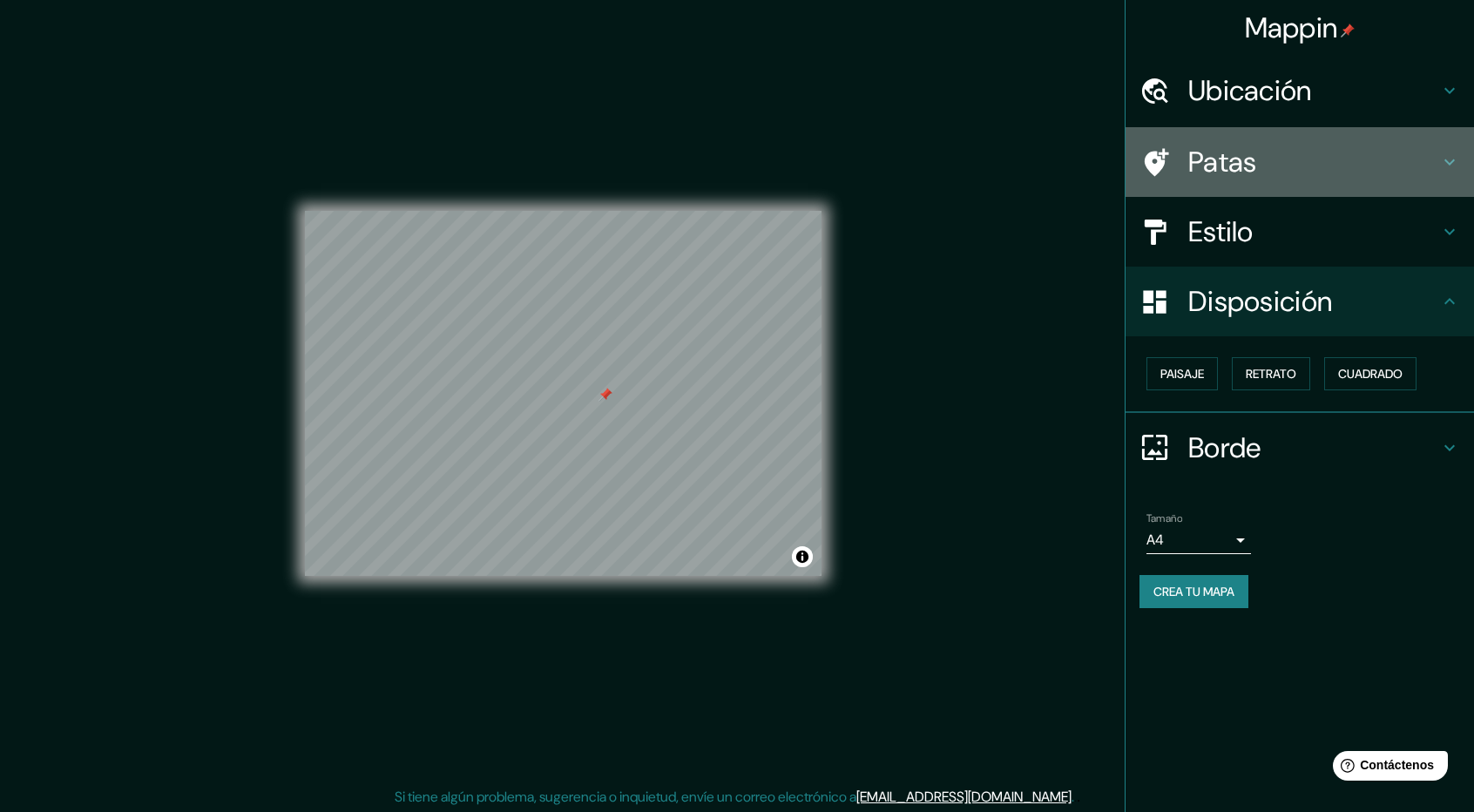
click at [1258, 132] on div "Patas" at bounding box center [1299, 162] width 349 height 70
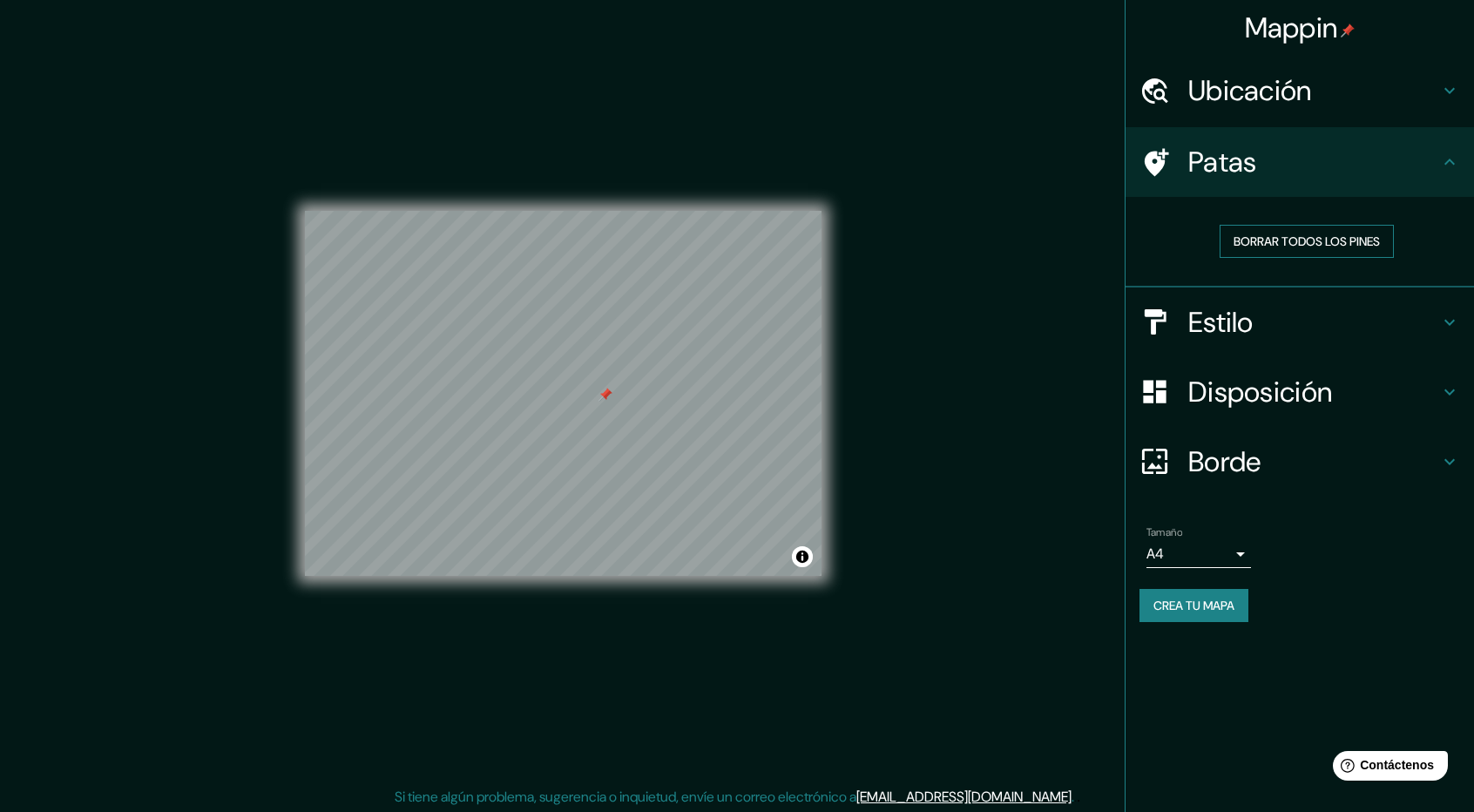
click at [1253, 242] on font "Borrar todos los pines" at bounding box center [1307, 241] width 146 height 16
click at [1253, 246] on font "Borrar todos los pines" at bounding box center [1307, 241] width 146 height 16
click at [1217, 102] on font "Ubicación" at bounding box center [1250, 91] width 123 height 37
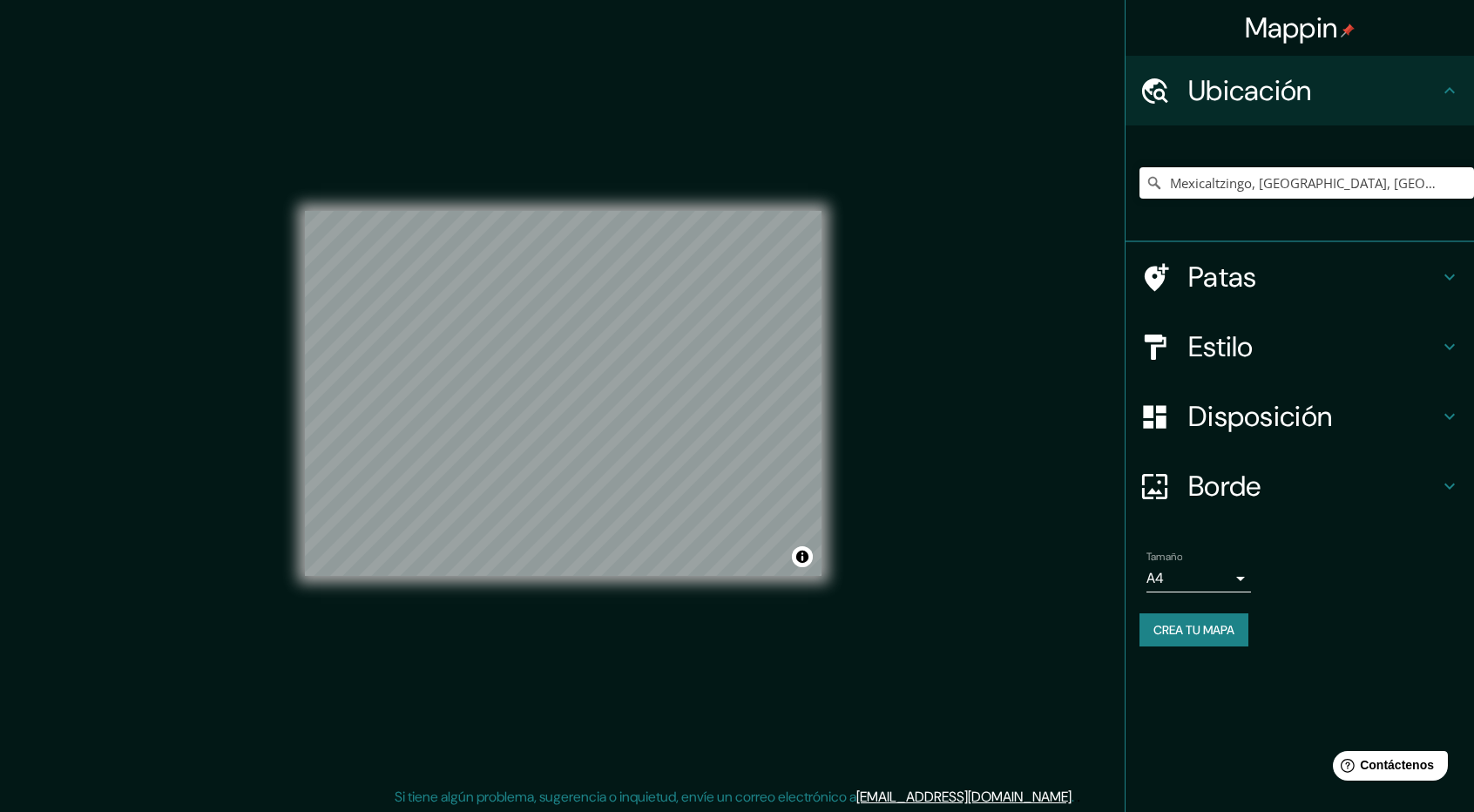
click at [1045, 368] on div "Mappin Ubicación Mexicaltzingo, [GEOGRAPHIC_DATA], [GEOGRAPHIC_DATA] Patas Esti…" at bounding box center [737, 406] width 1474 height 814
